Goal: Task Accomplishment & Management: Use online tool/utility

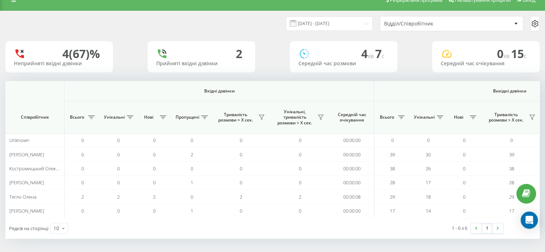
scroll to position [0, 466]
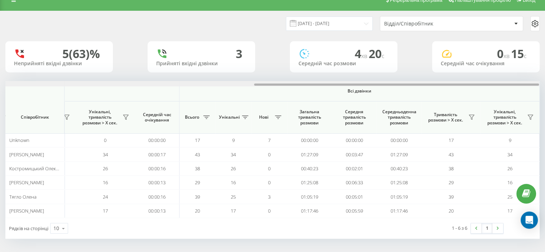
drag, startPoint x: 93, startPoint y: 86, endPoint x: 314, endPoint y: 86, distance: 220.9
click at [314, 86] on div at bounding box center [272, 83] width 534 height 5
drag, startPoint x: 334, startPoint y: 86, endPoint x: 351, endPoint y: 88, distance: 17.0
click at [344, 86] on div at bounding box center [272, 83] width 534 height 5
drag, startPoint x: 529, startPoint y: 116, endPoint x: 526, endPoint y: 112, distance: 4.9
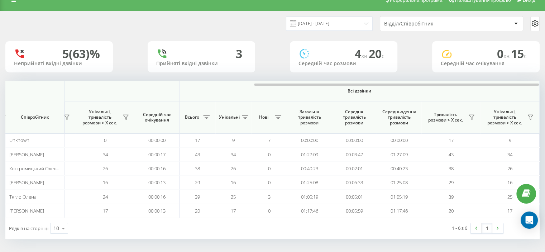
click at [529, 116] on icon at bounding box center [531, 117] width 6 height 6
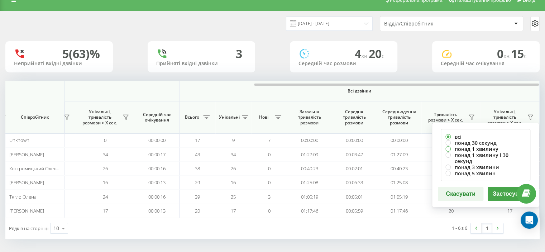
click at [459, 149] on label "понад 1 хвилину" at bounding box center [486, 149] width 80 height 6
radio input "true"
click at [502, 188] on button "Застосувати" at bounding box center [511, 194] width 46 height 14
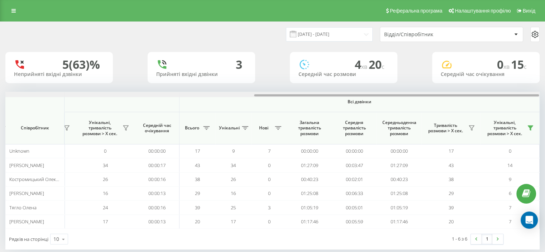
drag, startPoint x: 134, startPoint y: 96, endPoint x: 409, endPoint y: 102, distance: 275.5
click at [427, 91] on div "[DATE] - [DATE] Відділ/Співробітник 5 (63)% Неприйняті вхідні дзвінки 3 Прийнят…" at bounding box center [272, 136] width 535 height 228
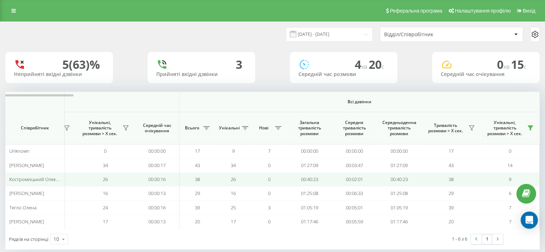
scroll to position [11, 0]
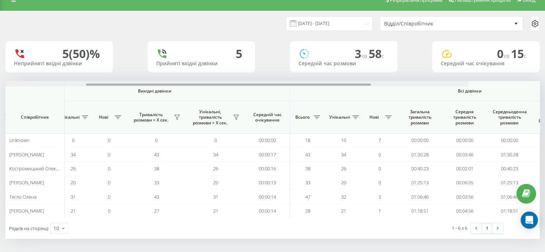
scroll to position [0, 466]
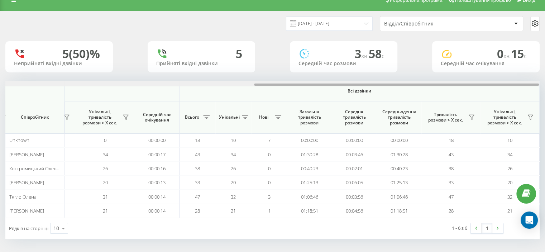
drag, startPoint x: 154, startPoint y: 85, endPoint x: 474, endPoint y: 71, distance: 320.2
click at [473, 71] on div "19.08.2025 - 19.08.2025 Відділ/Співробітник 5 (50)% Неприйняті вхідні дзвінки 5…" at bounding box center [272, 125] width 535 height 228
click at [528, 119] on icon at bounding box center [531, 117] width 6 height 6
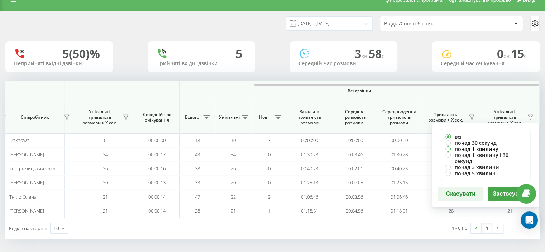
click at [460, 148] on label "понад 1 хвилину" at bounding box center [486, 149] width 80 height 6
radio input "true"
click at [495, 187] on button "Застосувати" at bounding box center [511, 194] width 46 height 14
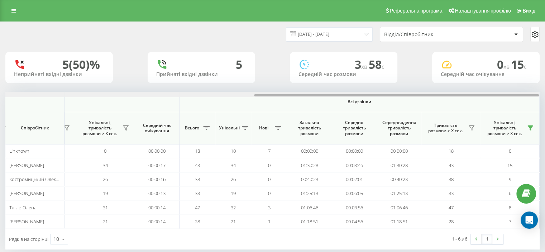
drag, startPoint x: 101, startPoint y: 96, endPoint x: 390, endPoint y: 79, distance: 289.2
click at [390, 79] on div "19.08.2025 - 19.08.2025 Відділ/Співробітник 5 (50)% Неприйняті вхідні дзвінки 5…" at bounding box center [272, 136] width 535 height 228
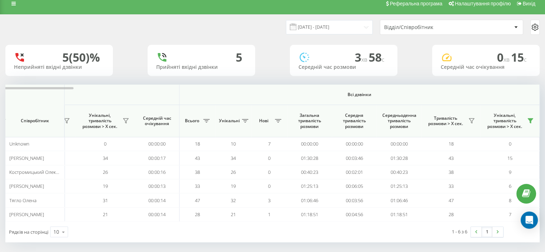
scroll to position [11, 0]
